Goal: Find specific page/section: Find specific page/section

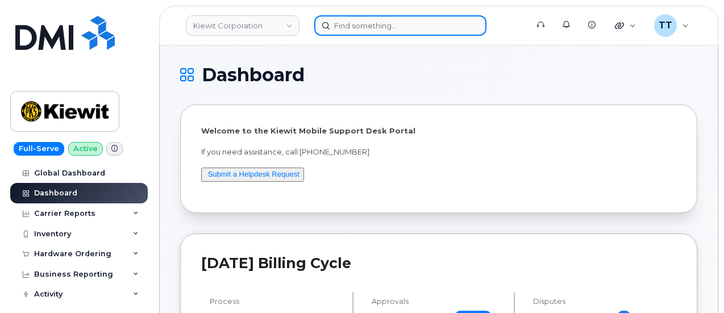
click at [359, 26] on input at bounding box center [400, 25] width 172 height 20
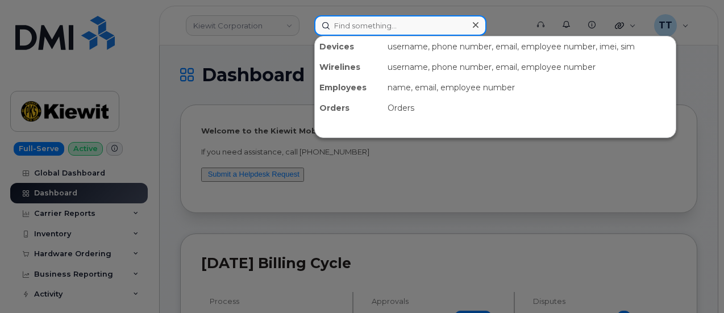
paste input "350447831717102"
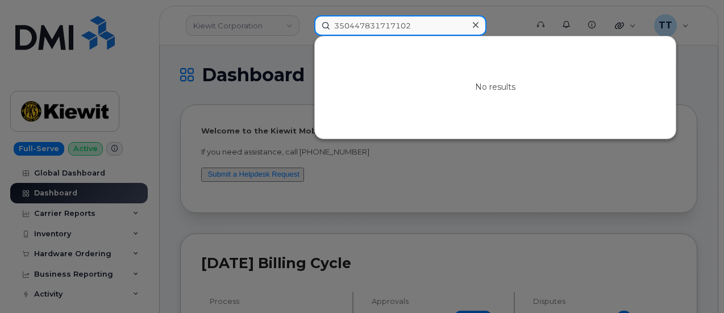
type input "350447https://app.connecteam.com/index.html#/directory/directory831717102"
click at [363, 27] on input "350447https://app.connecteam.com/index.html#/directory/directory831717102" at bounding box center [400, 25] width 172 height 20
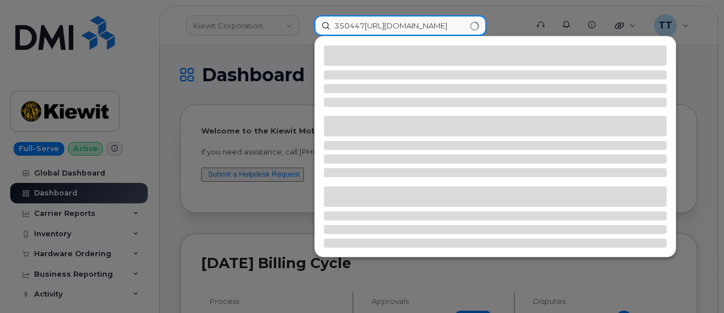
click at [363, 26] on input "350447https://app.connecteam.com/index.html#/directory/directory831717102" at bounding box center [400, 25] width 172 height 20
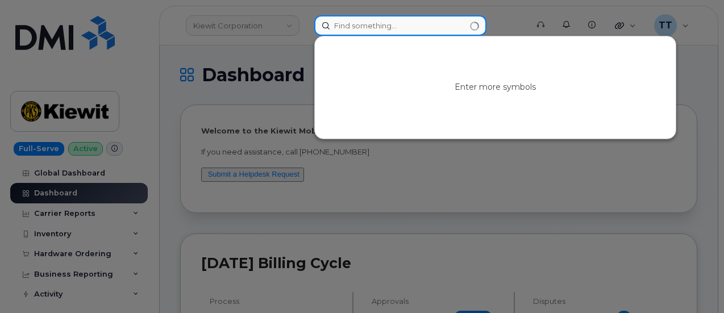
paste input "Bergeron"
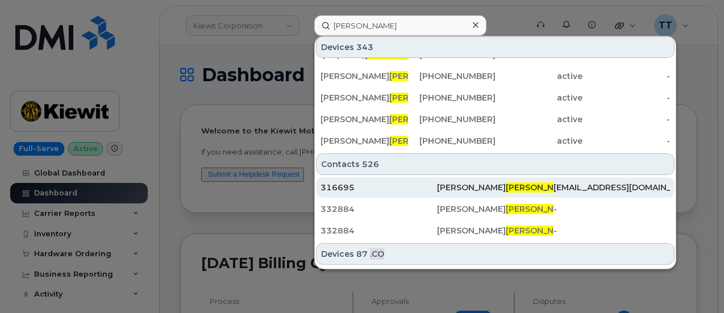
scroll to position [171, 0]
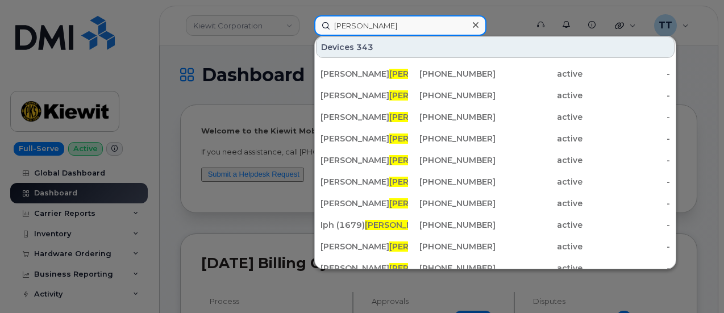
click at [332, 24] on input "Bergeron" at bounding box center [400, 25] width 172 height 20
paste input "Michael"
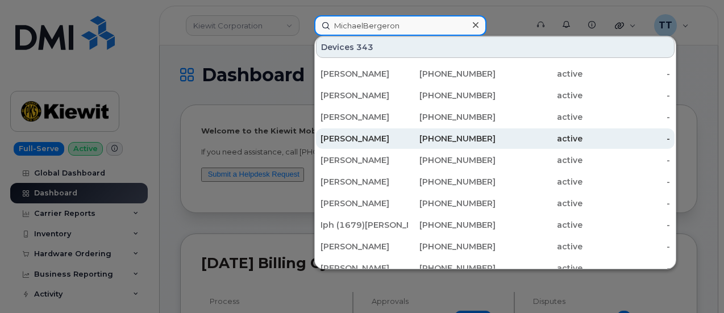
scroll to position [0, 0]
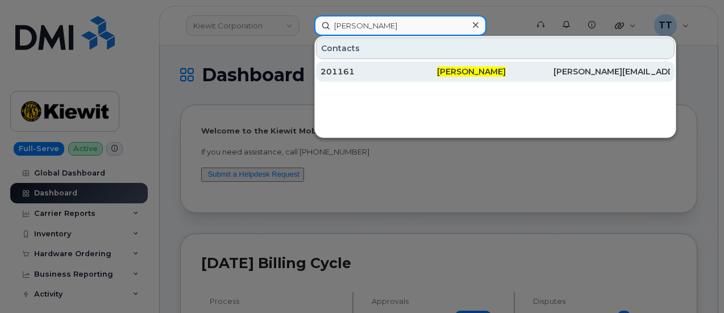
type input "Michael Bergeron"
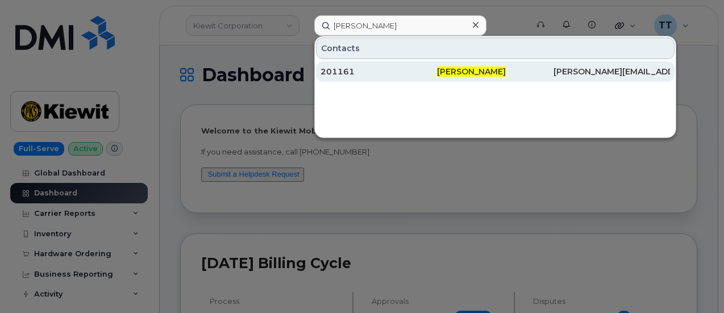
click at [401, 74] on div "201161" at bounding box center [379, 71] width 117 height 11
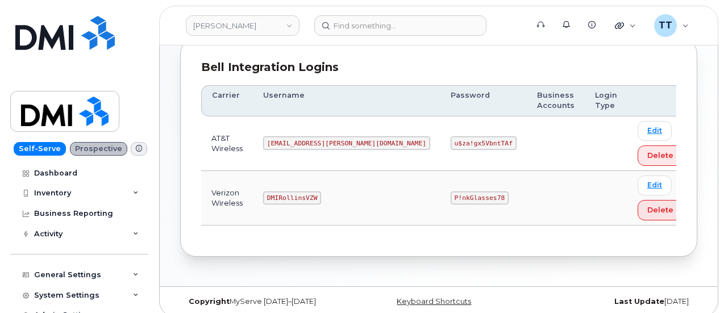
scroll to position [160, 0]
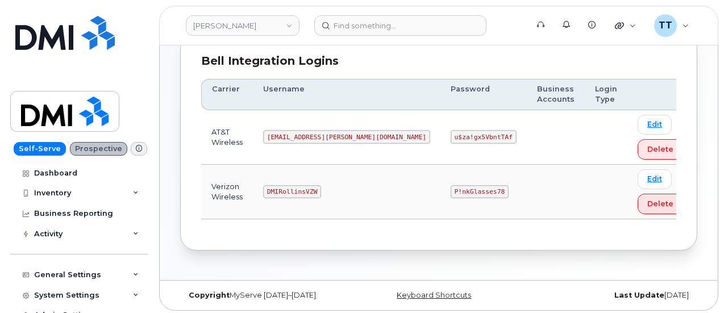
click at [313, 137] on code "MS-Rollins@dminc.com" at bounding box center [346, 137] width 167 height 14
copy code "MS-Rollins@dminc.com"
click at [451, 135] on code "u$za!gx5VbntTAf" at bounding box center [484, 137] width 66 height 14
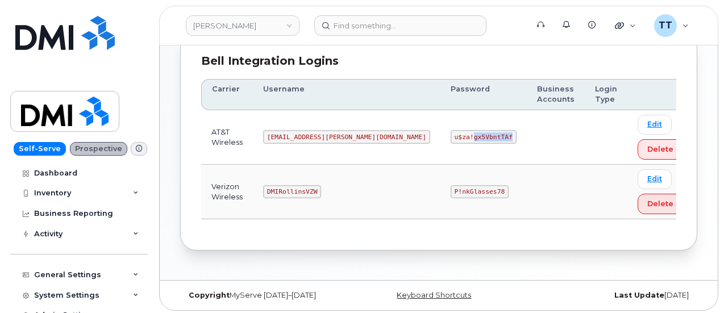
click at [451, 135] on code "u$za!gx5VbntTAf" at bounding box center [484, 137] width 66 height 14
copy code "u$za!gx5VbntTAf"
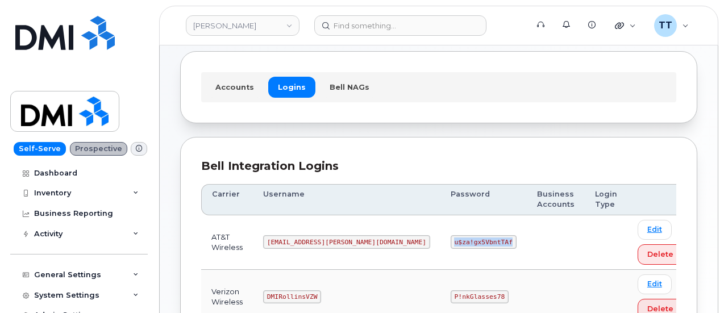
scroll to position [0, 0]
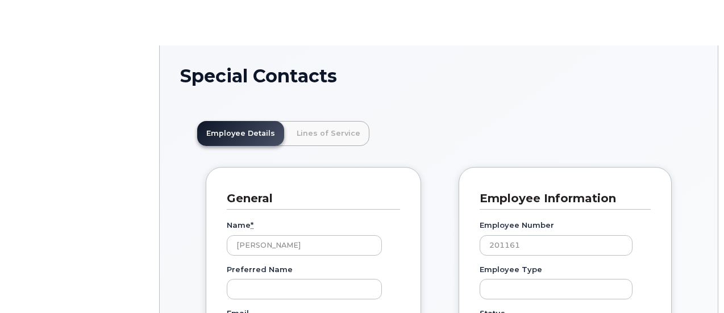
scroll to position [35, 0]
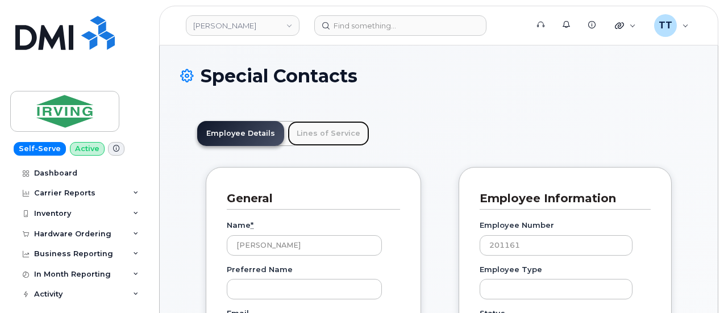
click at [295, 138] on link "Lines of Service" at bounding box center [329, 133] width 82 height 25
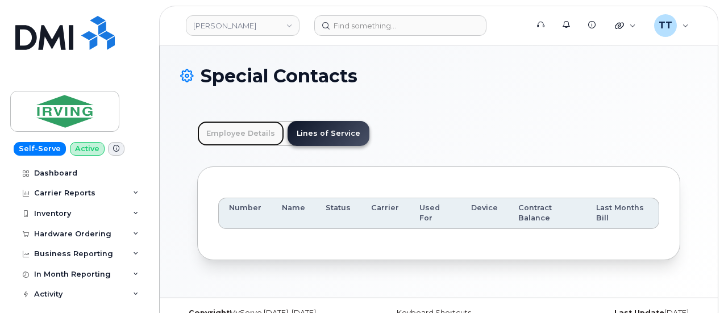
click at [234, 135] on link "Employee Details" at bounding box center [240, 133] width 87 height 25
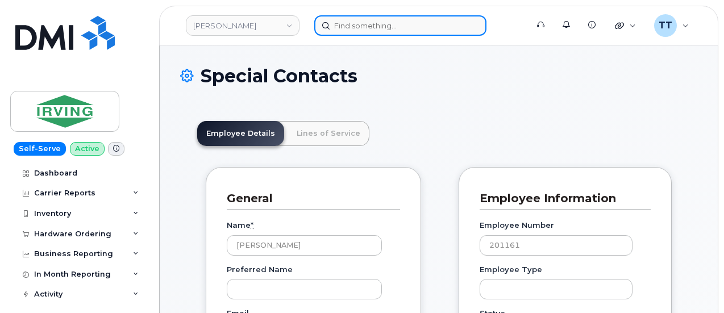
click at [371, 19] on input at bounding box center [400, 25] width 172 height 20
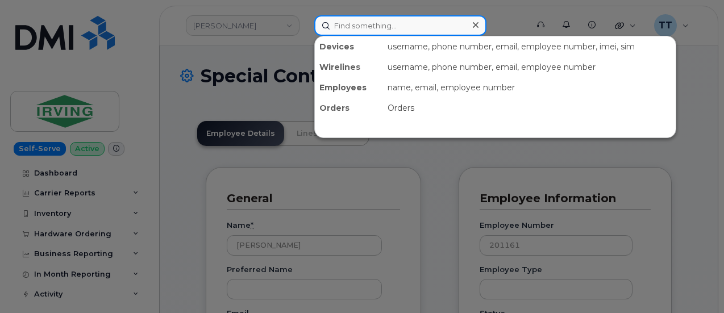
paste input "985-722-8175"
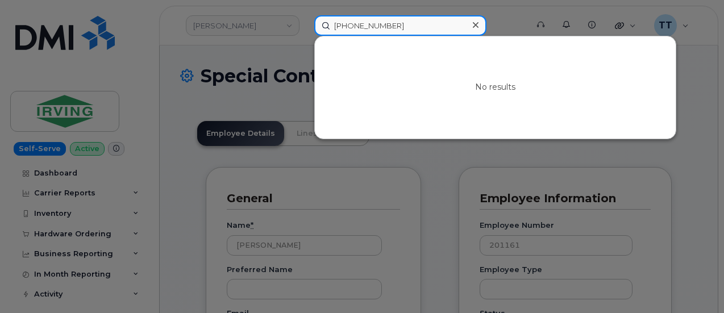
type input "985-722-8175"
click at [390, 26] on input "985-722-8175" at bounding box center [400, 25] width 172 height 20
click at [350, 22] on input "985-722-8175" at bounding box center [400, 25] width 172 height 20
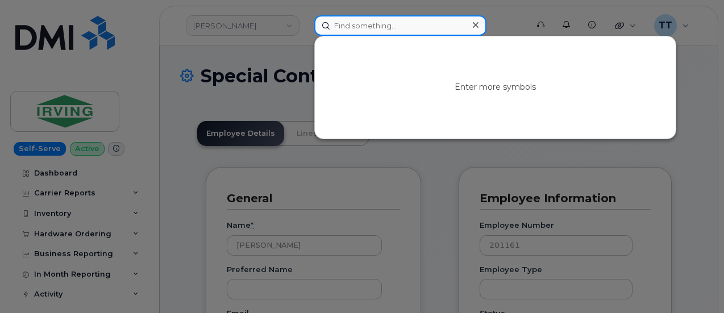
paste input "937-926-4962"
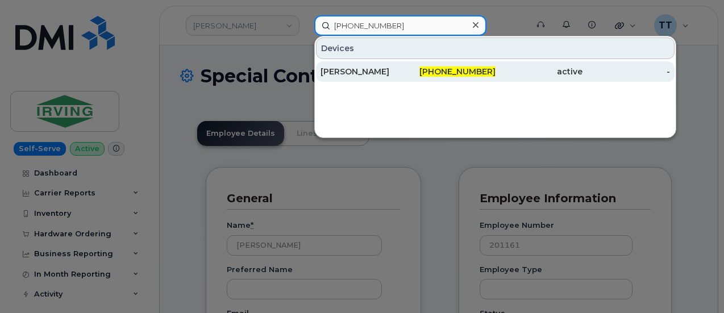
type input "937-926-4962"
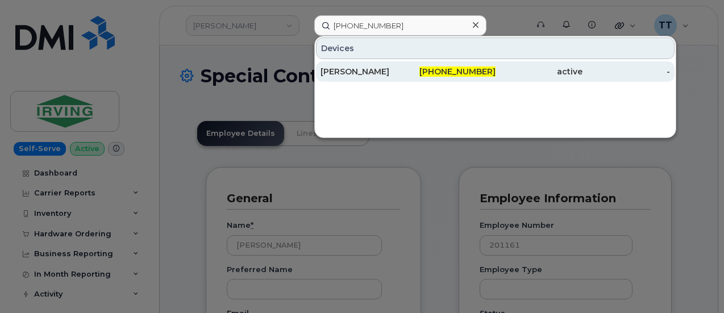
click at [372, 70] on div "PAUL J SHAFER" at bounding box center [365, 71] width 88 height 11
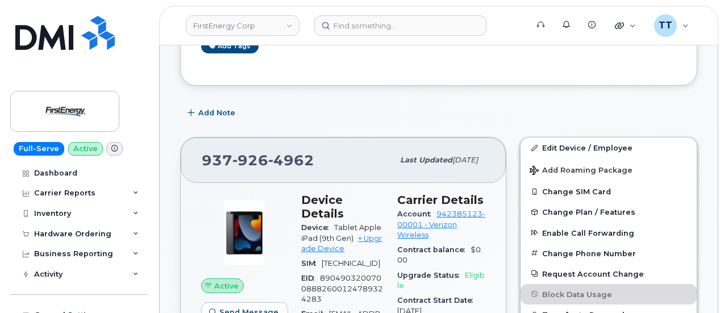
scroll to position [284, 0]
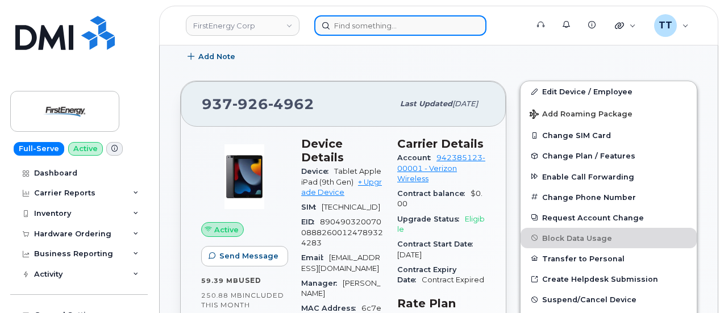
click at [343, 31] on input at bounding box center [400, 25] width 172 height 20
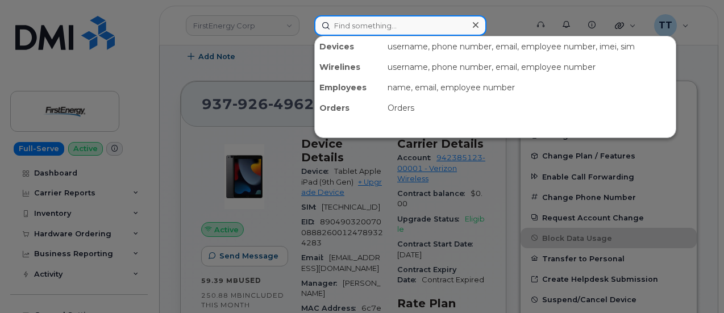
paste input "937-926-5095"
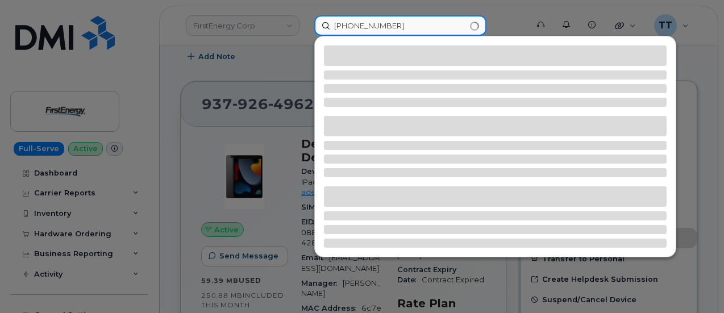
type input "937-926-5095"
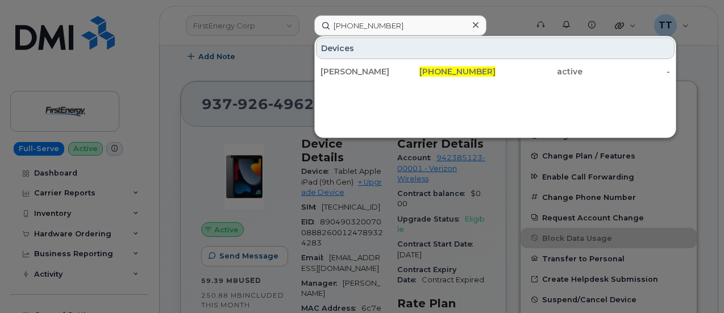
drag, startPoint x: 597, startPoint y: 98, endPoint x: 590, endPoint y: 97, distance: 6.9
click at [597, 98] on div "Devices PHILLIP C CARTER 937-926-5095 active -" at bounding box center [495, 87] width 362 height 102
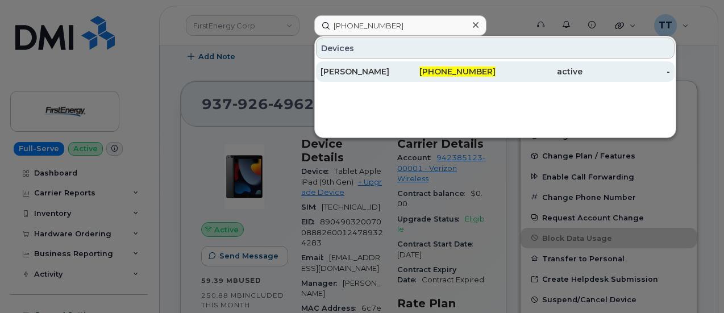
click at [358, 68] on div "[PERSON_NAME]" at bounding box center [365, 71] width 88 height 11
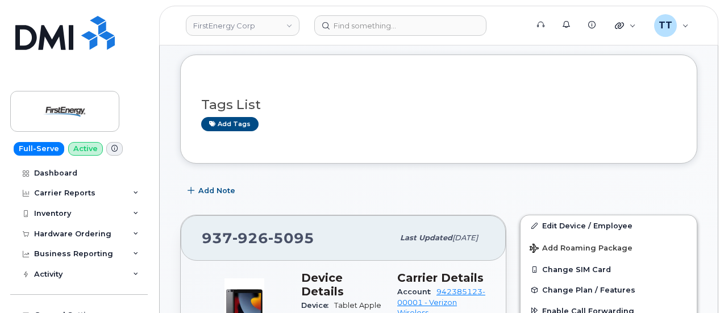
scroll to position [114, 0]
